Goal: Task Accomplishment & Management: Manage account settings

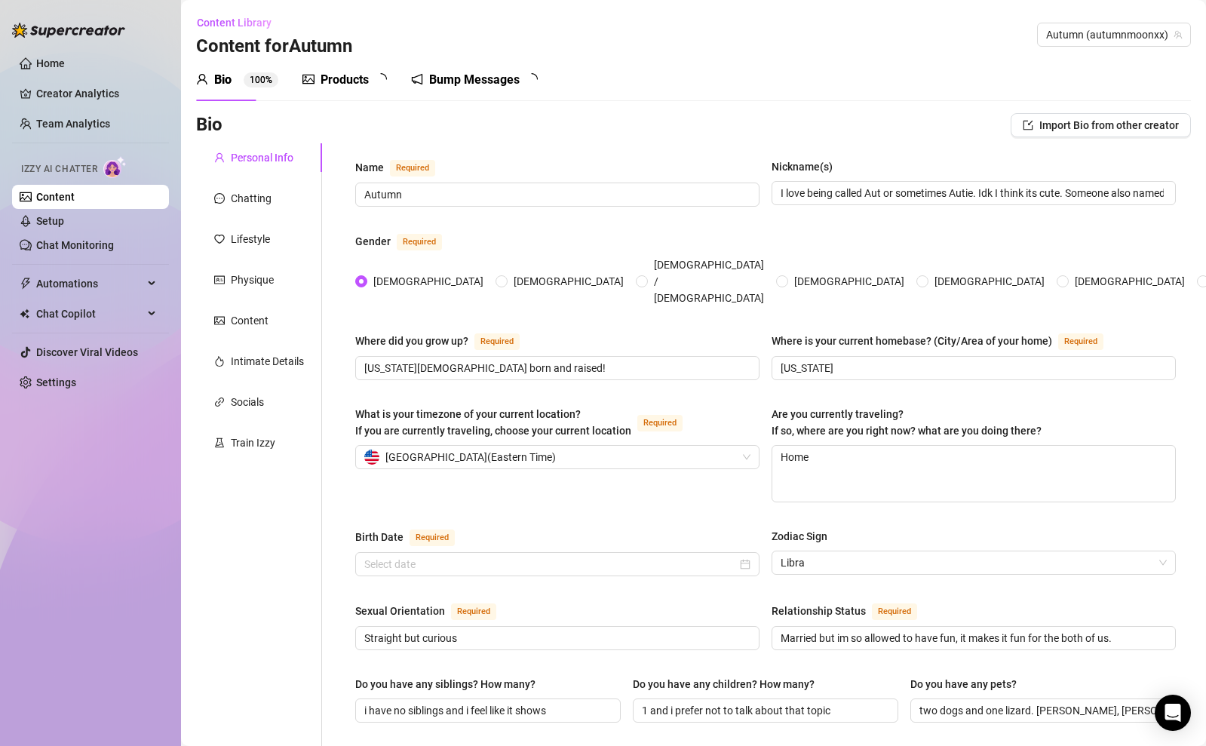
type input "[DATE]"
click at [64, 215] on link "Setup" at bounding box center [50, 221] width 28 height 12
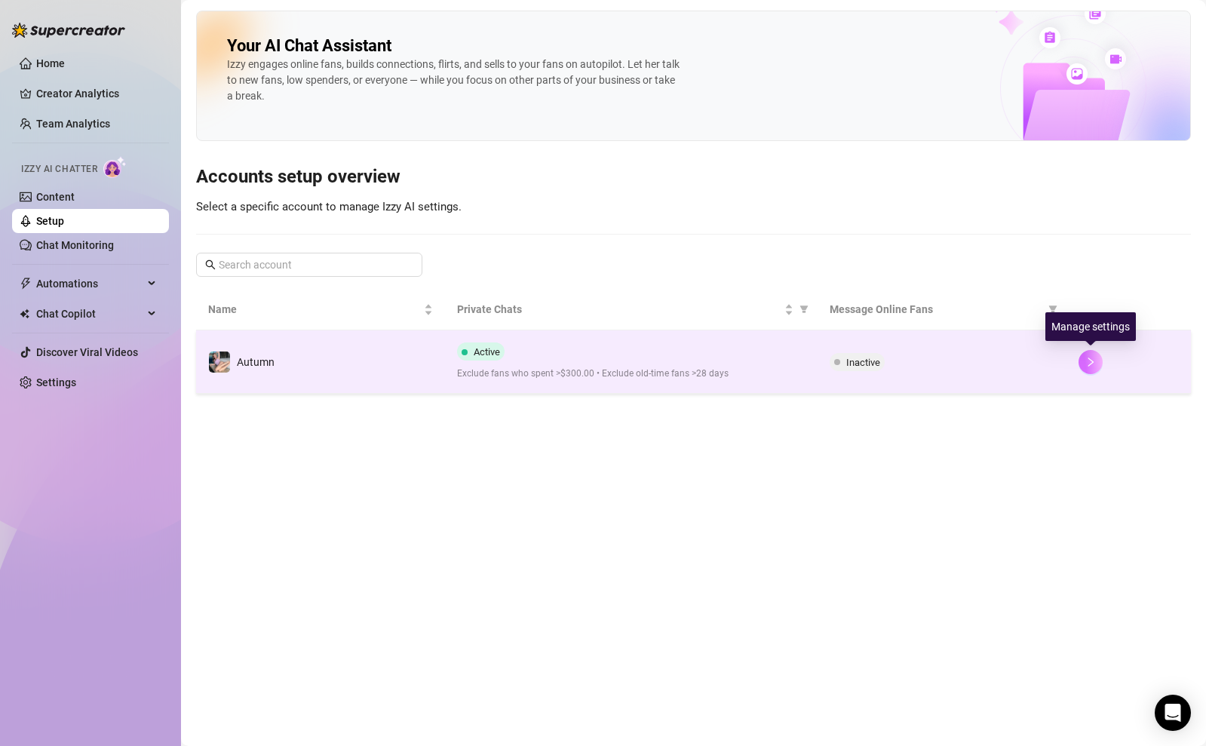
click at [1098, 354] on button "button" at bounding box center [1091, 362] width 24 height 24
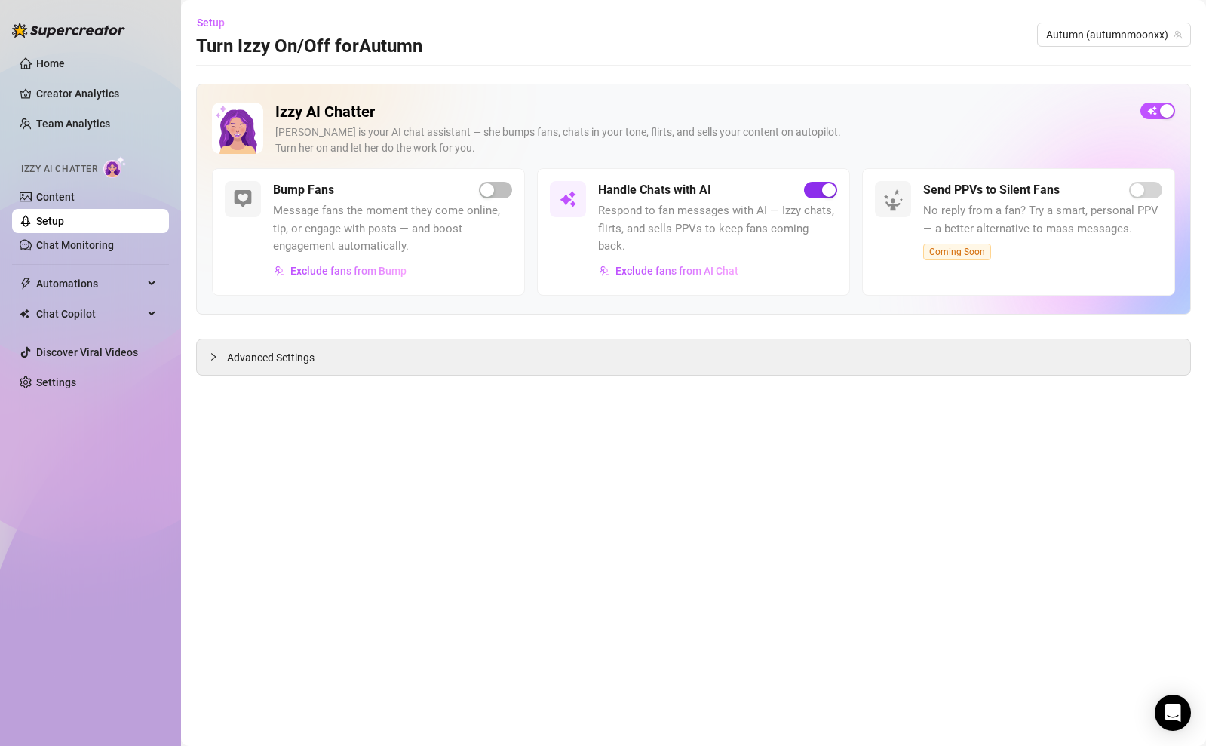
click at [821, 192] on button "button" at bounding box center [820, 190] width 33 height 17
